Goal: Transaction & Acquisition: Book appointment/travel/reservation

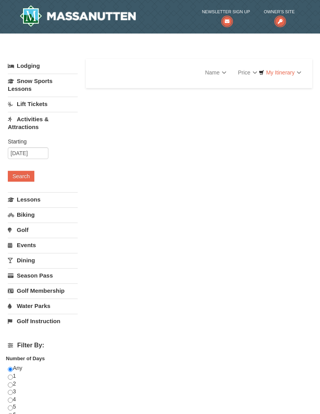
select select "9"
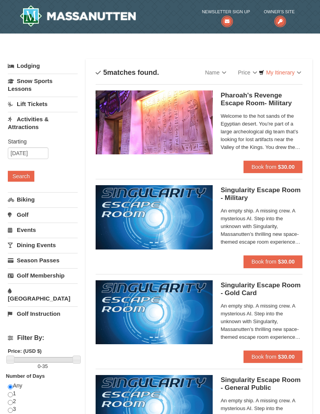
click at [276, 167] on button "Book from $30.00" at bounding box center [272, 167] width 59 height 12
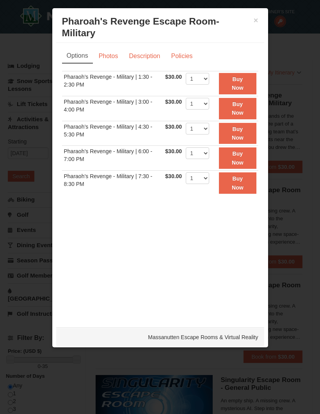
click at [254, 25] on h3 "Pharoah's Revenge Escape Room- Military Massanutten Escape Rooms & Virtual Real…" at bounding box center [160, 27] width 196 height 23
click at [257, 24] on button "×" at bounding box center [256, 20] width 5 height 8
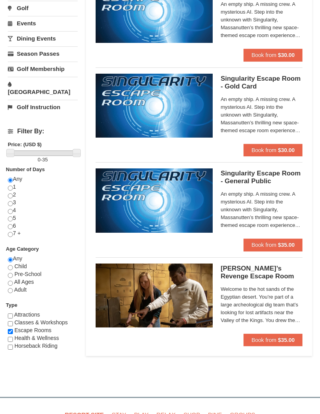
scroll to position [207, 0]
click at [280, 342] on strong "$35.00" at bounding box center [286, 340] width 17 height 6
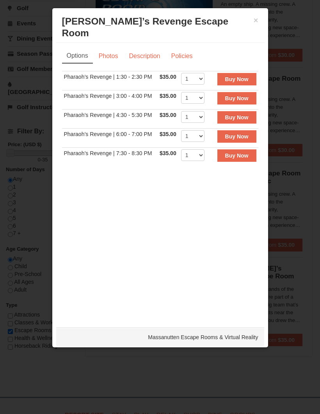
click at [252, 27] on h3 "Pharaoh’s Revenge Escape Room Massanutten Escape Rooms & Virtual Reality" at bounding box center [160, 27] width 196 height 23
click at [257, 18] on button "×" at bounding box center [256, 20] width 5 height 8
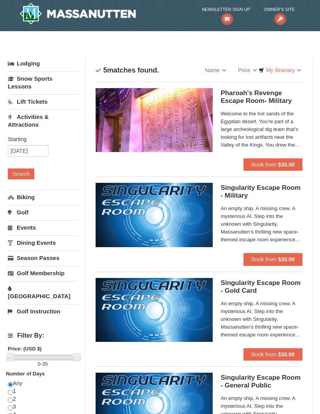
scroll to position [0, 0]
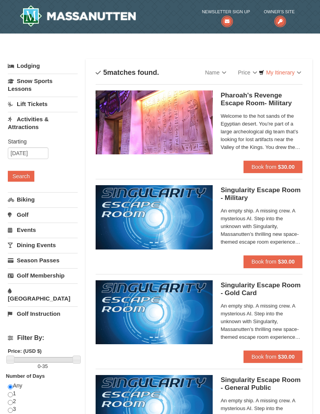
click at [25, 176] on button "Search" at bounding box center [21, 176] width 27 height 11
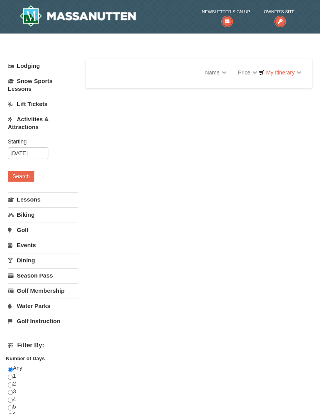
select select "9"
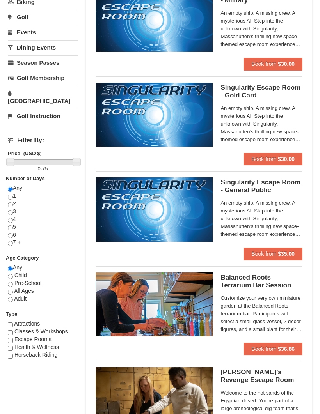
scroll to position [198, 0]
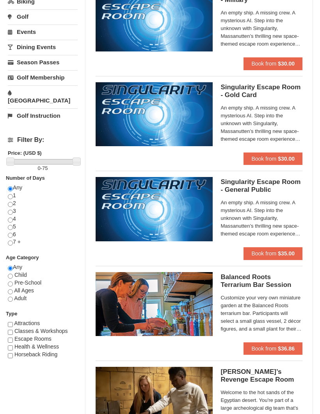
click at [16, 295] on span "Adult" at bounding box center [20, 298] width 12 height 6
click at [13, 297] on input "radio" at bounding box center [10, 299] width 5 height 5
radio input "true"
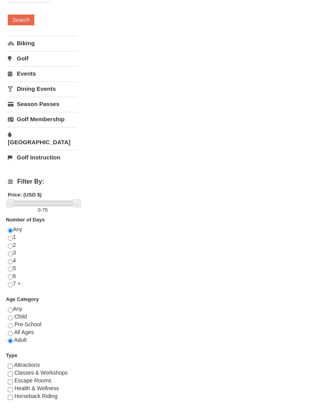
scroll to position [157, 0]
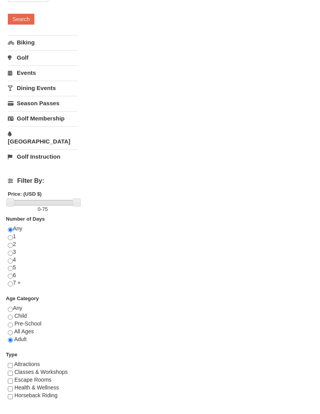
click at [18, 377] on span "Escape Rooms" at bounding box center [32, 380] width 37 height 6
click at [12, 379] on input "checkbox" at bounding box center [10, 381] width 5 height 5
checkbox input "true"
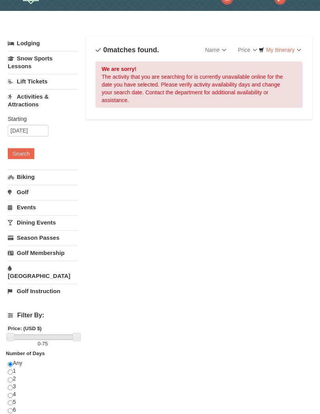
scroll to position [20, 0]
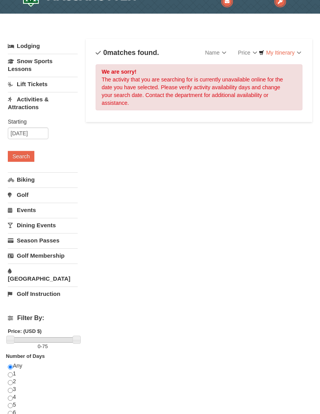
click at [30, 214] on link "Events" at bounding box center [43, 210] width 70 height 14
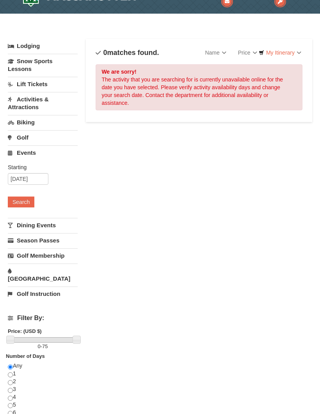
click at [23, 203] on button "Search" at bounding box center [21, 202] width 27 height 11
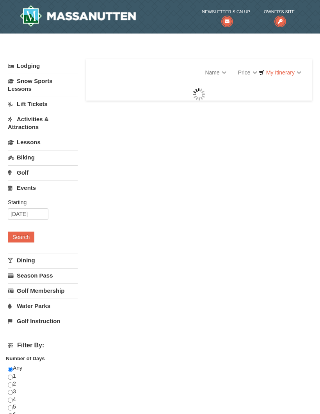
select select "9"
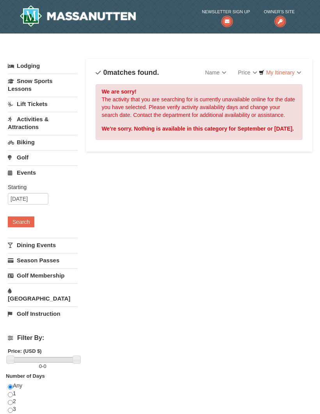
click at [316, 303] on div "× Categories List Filter My Itinerary Questions? 1-540-289-9441 Lodging Arrival…" at bounding box center [160, 267] width 320 height 452
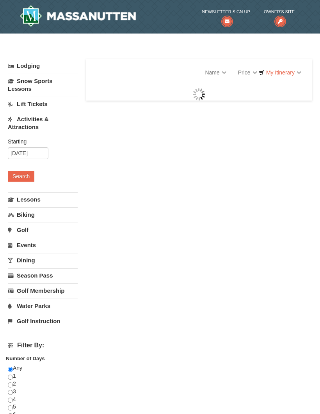
select select "9"
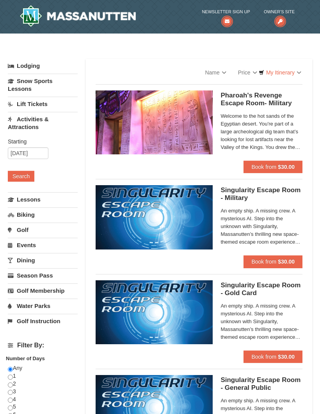
select select "9"
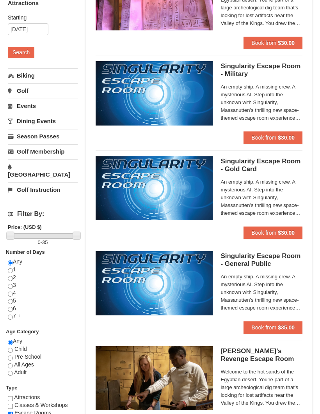
scroll to position [124, 0]
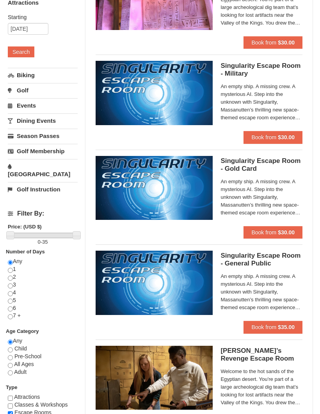
click at [275, 330] on button "Book from $35.00" at bounding box center [272, 327] width 59 height 12
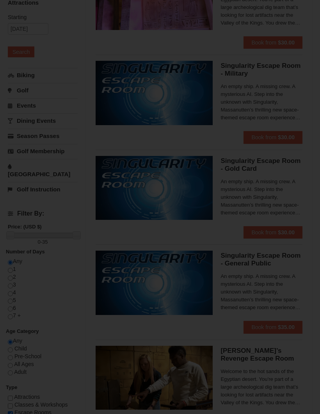
scroll to position [124, 0]
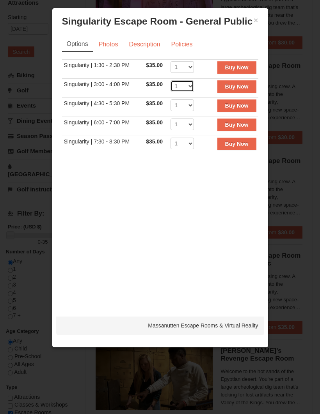
click at [189, 89] on select "1 2 3 4 5 6 7 8" at bounding box center [181, 86] width 23 height 12
select select "6"
click at [241, 89] on strong "Buy Now" at bounding box center [236, 86] width 23 height 6
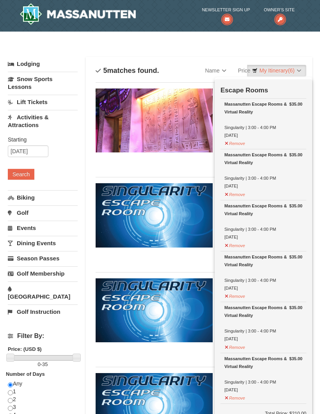
scroll to position [2, 0]
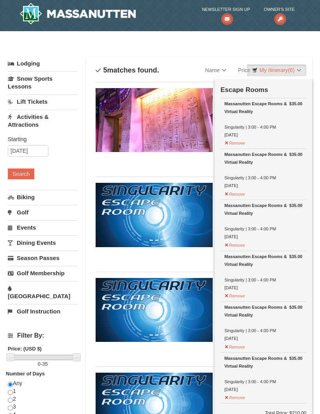
click at [299, 74] on link "My Itinerary (6)" at bounding box center [276, 70] width 59 height 12
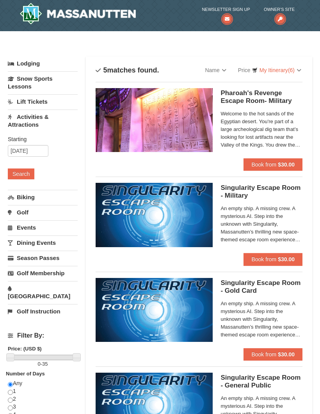
click at [299, 71] on link "My Itinerary (6)" at bounding box center [276, 70] width 59 height 12
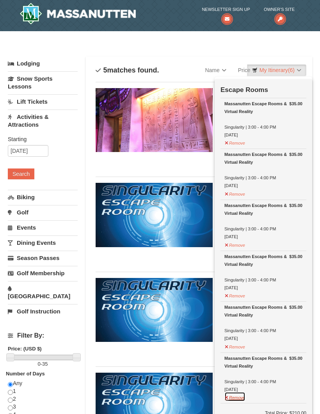
click at [236, 396] on button "Remove" at bounding box center [234, 397] width 21 height 10
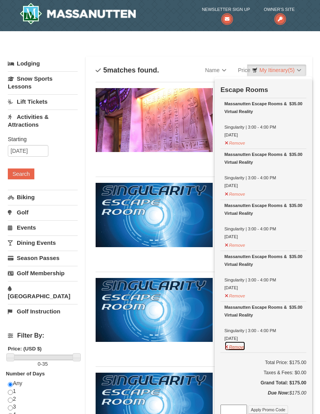
click at [244, 346] on button "Remove" at bounding box center [234, 346] width 21 height 10
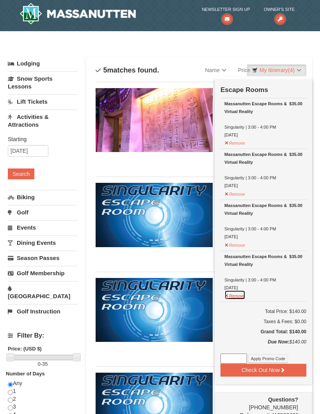
click at [245, 295] on button "Remove" at bounding box center [234, 295] width 21 height 10
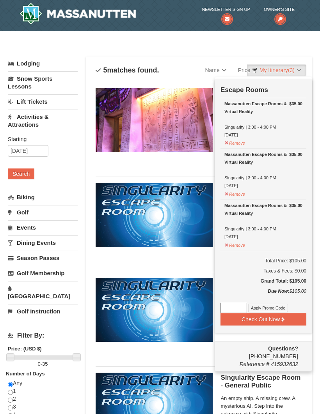
click at [241, 247] on button "Remove" at bounding box center [234, 244] width 21 height 10
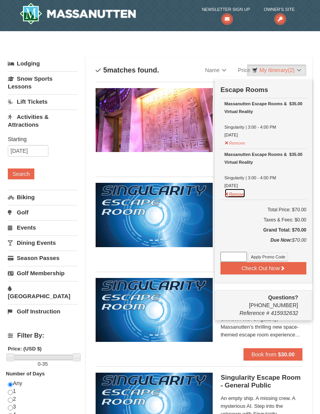
click at [242, 195] on button "Remove" at bounding box center [234, 193] width 21 height 10
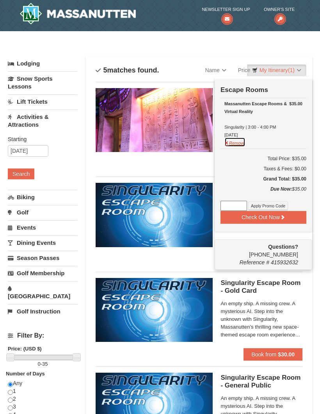
click at [241, 146] on button "Remove" at bounding box center [234, 142] width 21 height 10
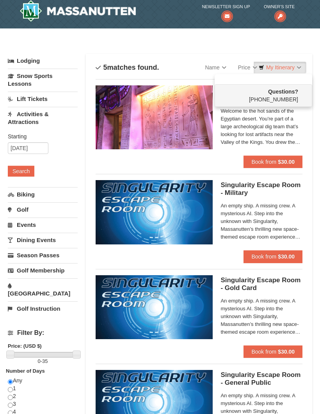
scroll to position [0, 0]
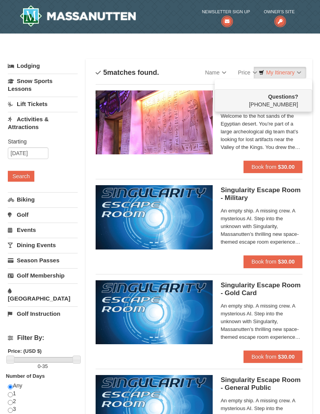
click at [173, 161] on div at bounding box center [160, 207] width 320 height 414
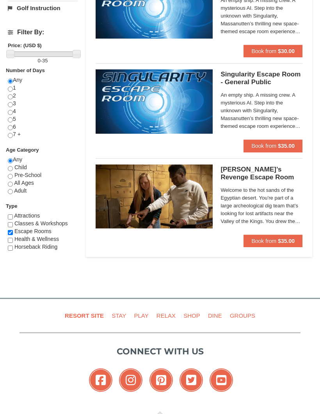
click at [272, 240] on span "Book from" at bounding box center [263, 241] width 25 height 6
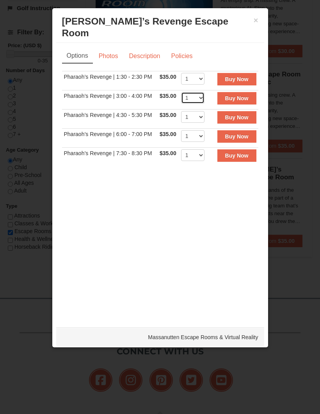
click at [202, 92] on select "1 2 3 4 5 6 7 8" at bounding box center [192, 98] width 23 height 12
click at [204, 92] on select "1 2 3 4 5 6 7 8" at bounding box center [192, 98] width 23 height 12
select select "6"
click at [240, 95] on strong "Buy Now" at bounding box center [236, 98] width 23 height 6
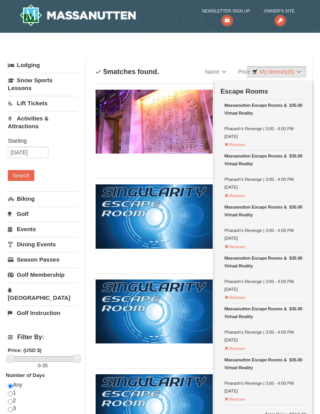
scroll to position [2, 0]
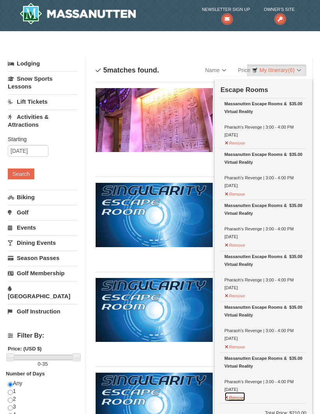
click at [240, 399] on button "Remove" at bounding box center [234, 397] width 21 height 10
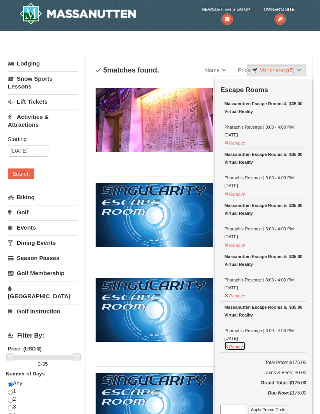
click at [239, 346] on button "Remove" at bounding box center [234, 346] width 21 height 10
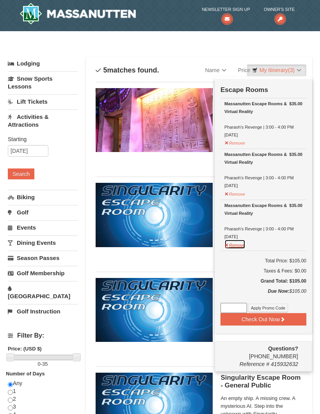
click at [241, 247] on button "Remove" at bounding box center [234, 244] width 21 height 10
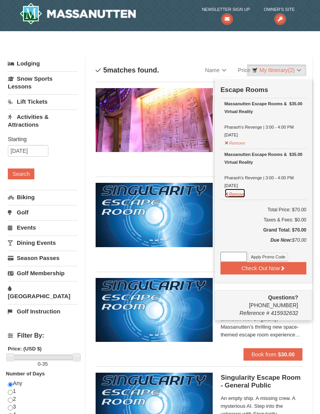
click at [241, 196] on button "Remove" at bounding box center [234, 193] width 21 height 10
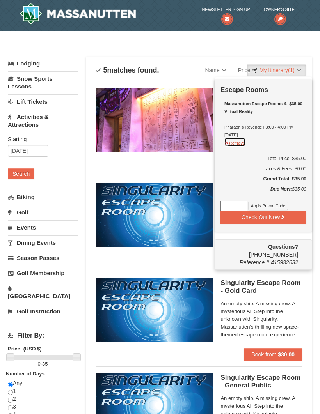
click at [239, 146] on button "Remove" at bounding box center [234, 142] width 21 height 10
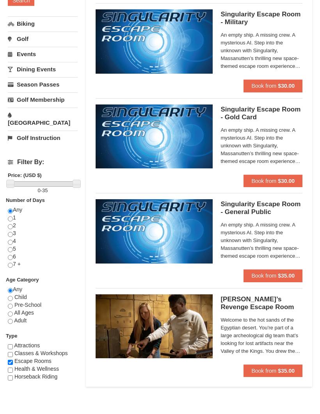
scroll to position [177, 0]
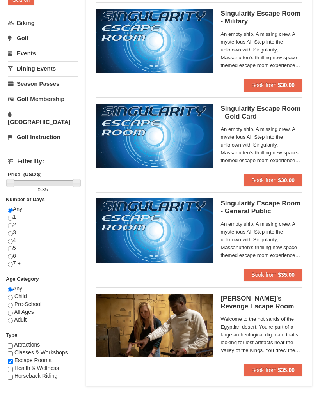
click at [271, 275] on span "Book from" at bounding box center [263, 275] width 25 height 6
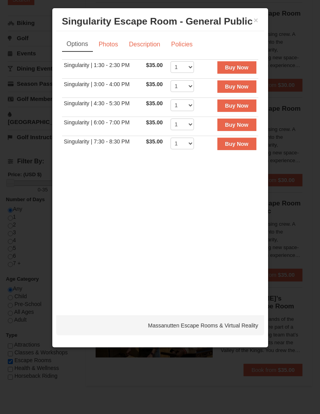
click at [241, 90] on button "Buy Now" at bounding box center [236, 86] width 39 height 12
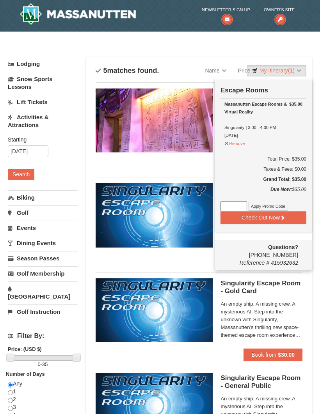
scroll to position [2, 0]
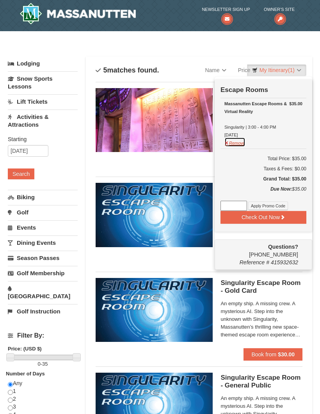
click at [236, 145] on button "Remove" at bounding box center [234, 142] width 21 height 10
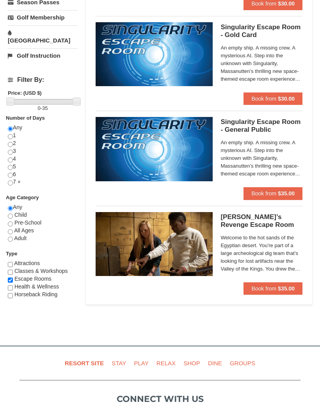
scroll to position [258, 0]
click at [270, 289] on span "Book from" at bounding box center [263, 289] width 25 height 6
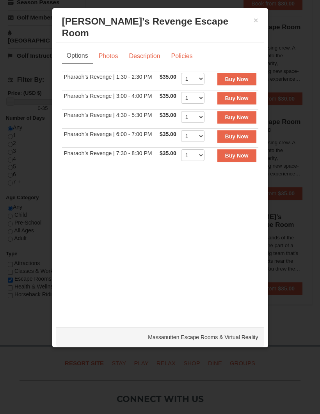
click at [154, 49] on link "Description" at bounding box center [144, 56] width 41 height 15
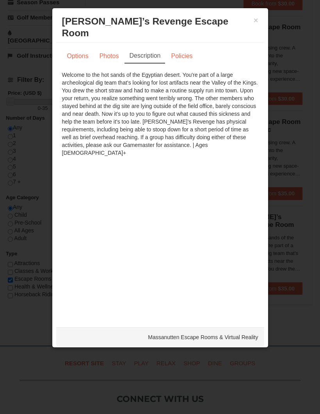
click at [80, 49] on link "Options" at bounding box center [78, 56] width 32 height 15
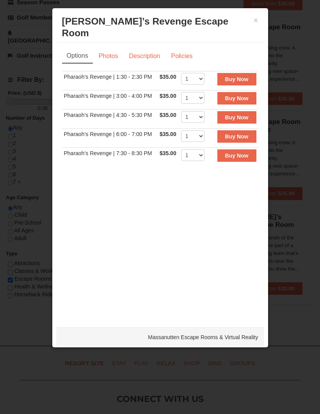
click at [147, 51] on link "Description" at bounding box center [144, 56] width 41 height 15
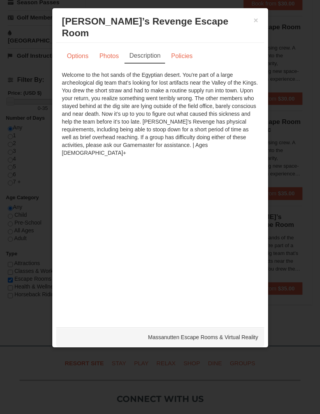
click at [186, 49] on link "Policies" at bounding box center [182, 56] width 32 height 15
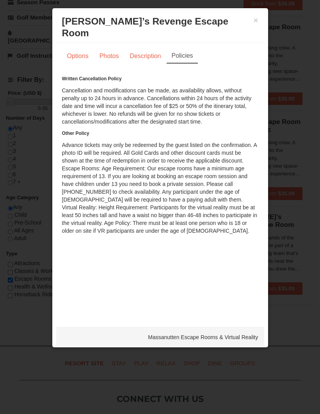
click at [257, 16] on button "×" at bounding box center [256, 20] width 5 height 8
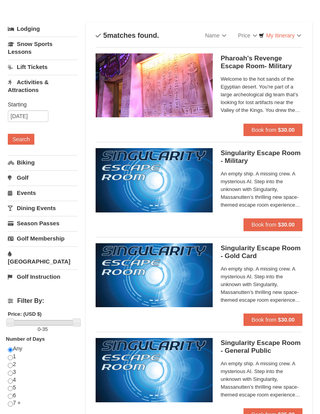
scroll to position [0, 0]
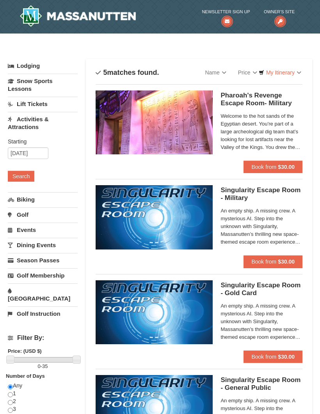
click at [279, 73] on link "My Itinerary" at bounding box center [280, 73] width 53 height 12
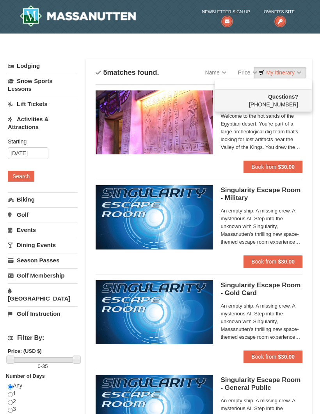
click at [32, 235] on div at bounding box center [160, 207] width 320 height 414
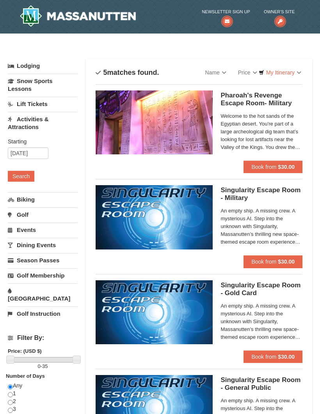
click at [32, 235] on link "Events" at bounding box center [43, 230] width 70 height 14
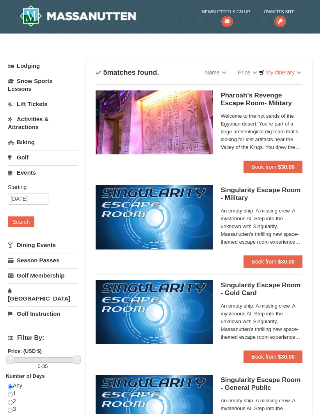
click at [24, 224] on button "Search" at bounding box center [21, 221] width 27 height 11
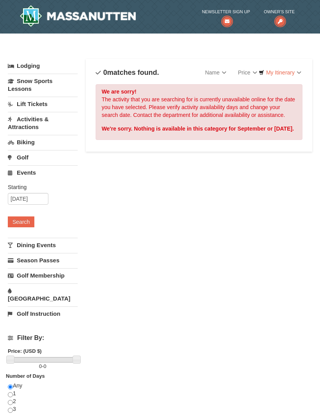
click at [31, 124] on link "Activities & Attractions" at bounding box center [43, 123] width 70 height 22
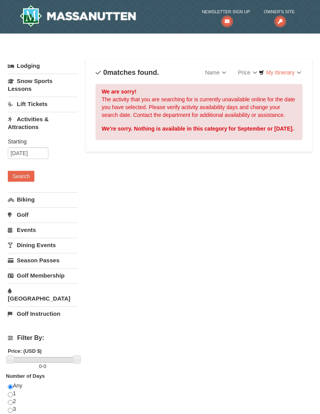
click at [29, 179] on button "Search" at bounding box center [21, 176] width 27 height 11
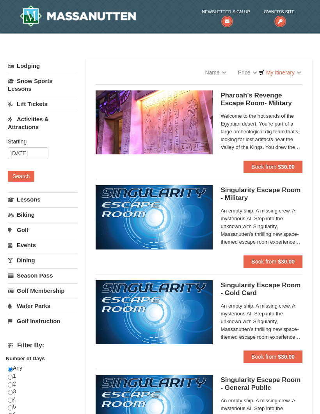
select select "9"
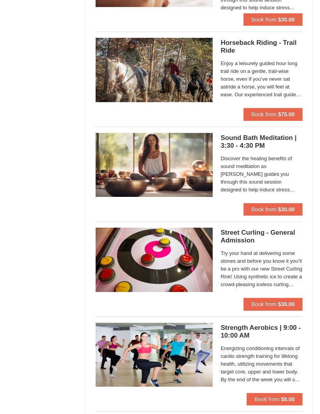
scroll to position [818, 0]
click at [271, 302] on span "Book from" at bounding box center [263, 304] width 25 height 6
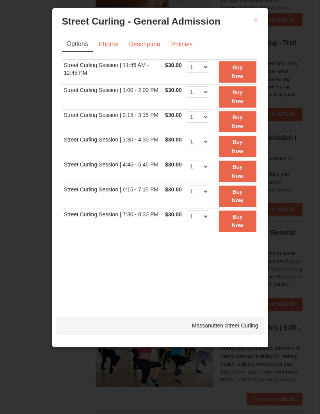
click at [112, 44] on link "Photos" at bounding box center [109, 44] width 30 height 15
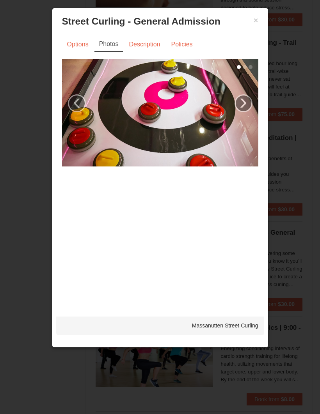
click at [151, 43] on link "Description" at bounding box center [144, 44] width 41 height 15
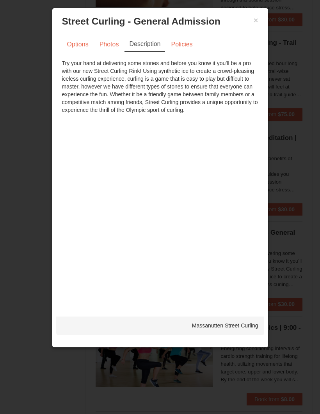
click at [182, 47] on link "Policies" at bounding box center [182, 44] width 32 height 15
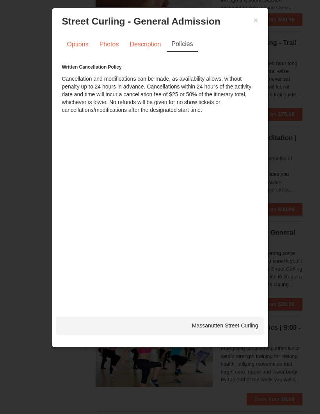
click at [257, 22] on button "×" at bounding box center [256, 20] width 5 height 8
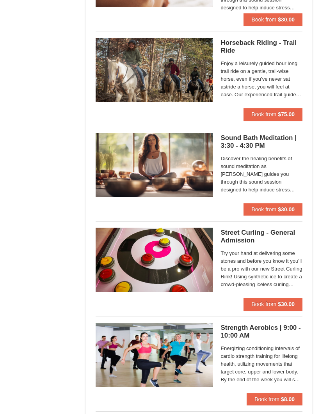
click at [271, 303] on span "Book from" at bounding box center [263, 304] width 25 height 6
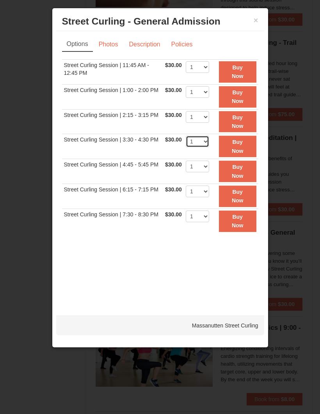
click at [209, 141] on select "1" at bounding box center [197, 142] width 23 height 12
click at [209, 119] on select "1" at bounding box center [197, 117] width 23 height 12
click at [257, 23] on button "×" at bounding box center [256, 20] width 5 height 8
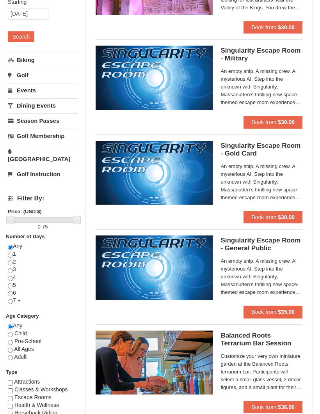
scroll to position [0, 0]
